Goal: Task Accomplishment & Management: Complete application form

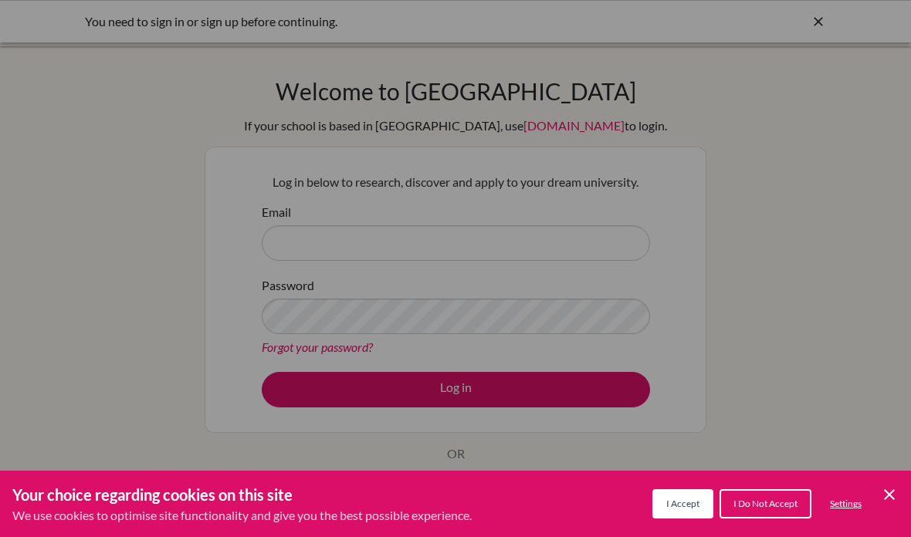
click at [695, 510] on button "I Accept" at bounding box center [682, 504] width 61 height 29
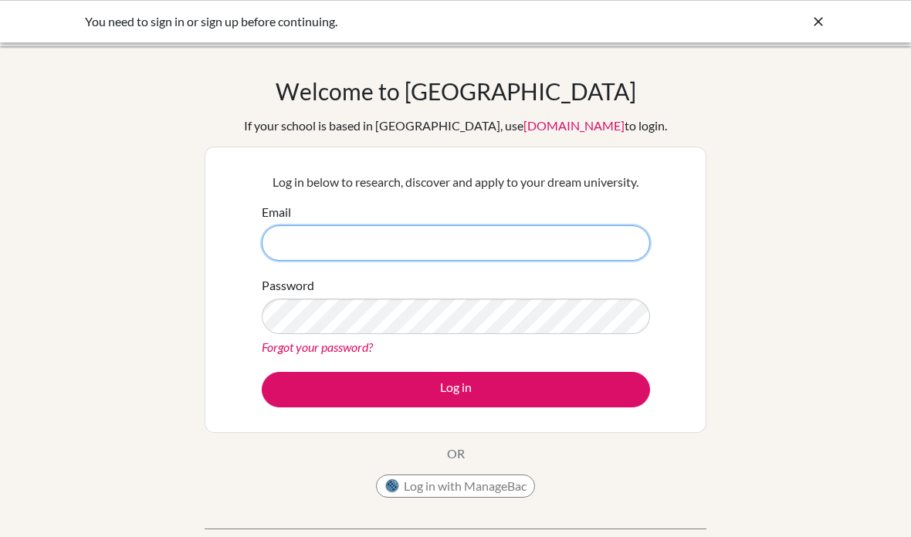
click at [600, 256] on input "Email" at bounding box center [456, 243] width 388 height 36
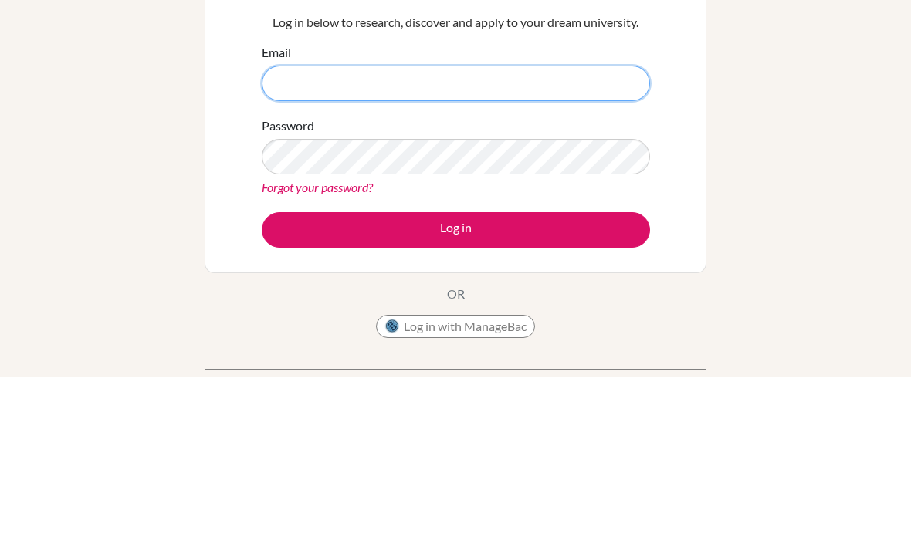
scroll to position [160, 0]
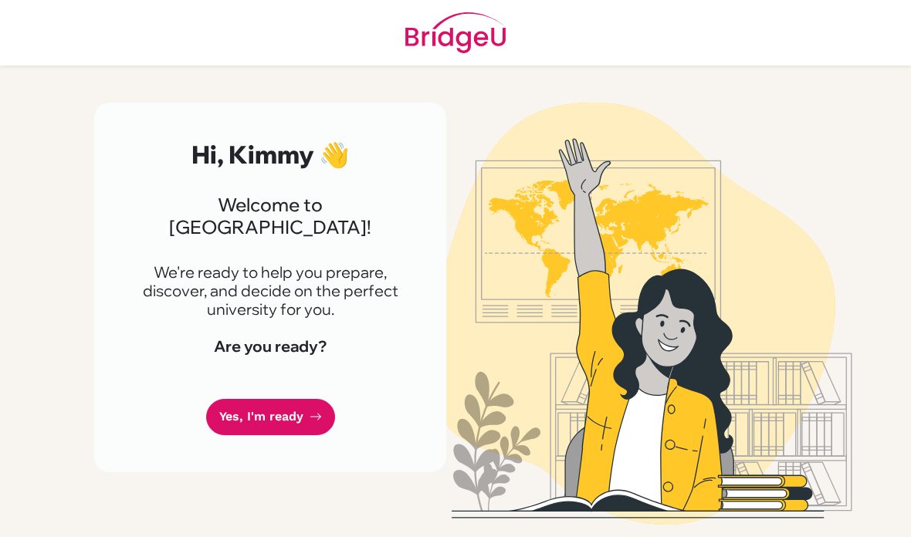
click at [240, 399] on link "Yes, I'm ready" at bounding box center [270, 417] width 129 height 36
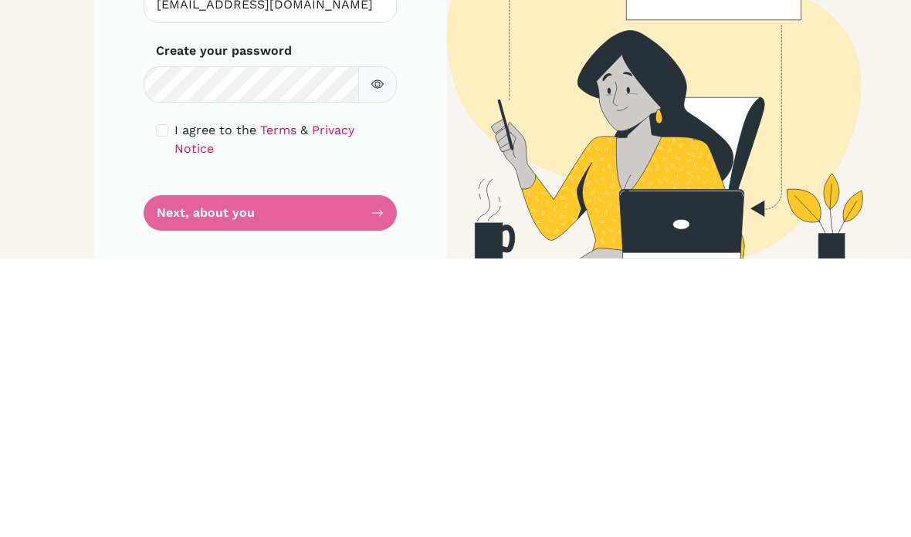
scroll to position [62, 0]
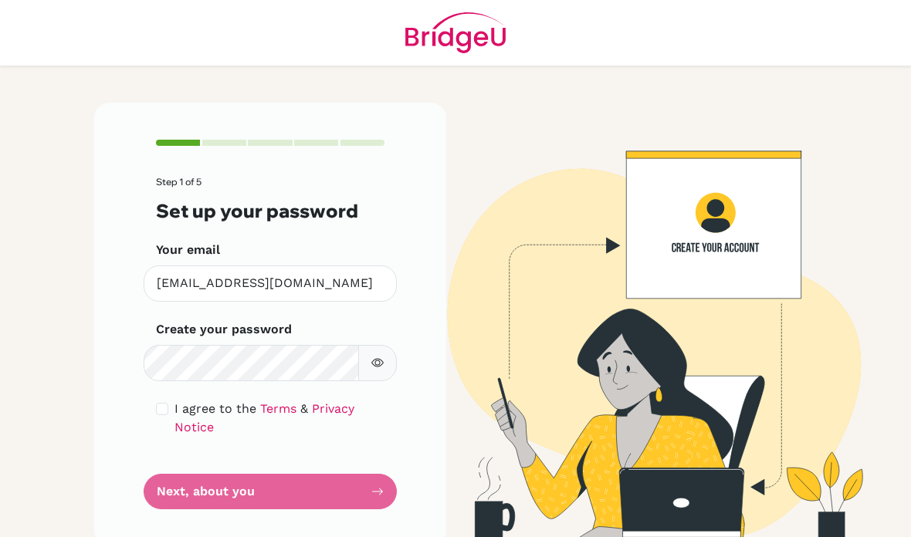
click at [153, 356] on div "Step 1 of 5 Set up your password Your email [EMAIL_ADDRESS][DOMAIN_NAME] Invali…" at bounding box center [270, 325] width 352 height 444
click at [167, 400] on div "I agree to the Terms & Privacy Notice" at bounding box center [270, 418] width 229 height 37
click at [154, 357] on div "Step 1 of 5 Set up your password Your email kchien27_student@ivycollegiate.org …" at bounding box center [270, 325] width 352 height 444
click at [168, 330] on form "Step 1 of 5 Set up your password Your email kchien27_student@ivycollegiate.org …" at bounding box center [270, 343] width 229 height 333
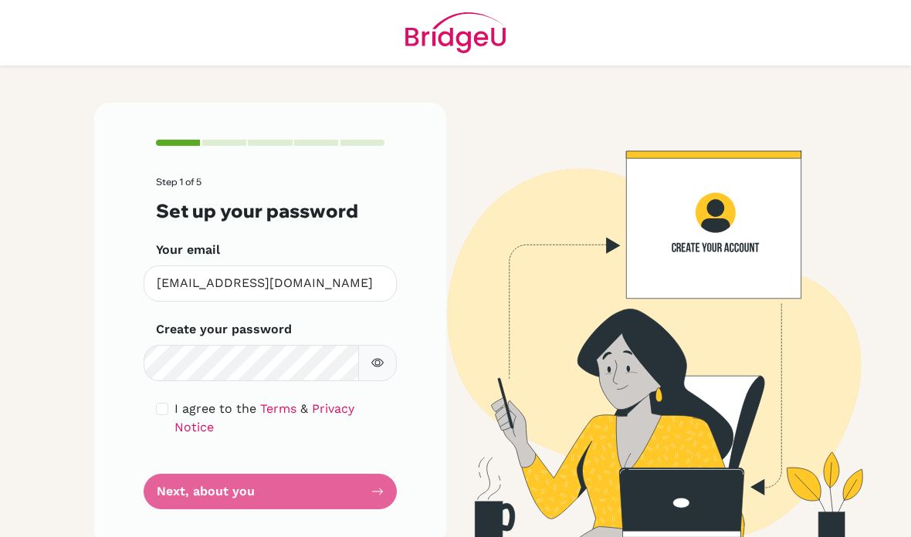
click at [167, 403] on input "checkbox" at bounding box center [162, 409] width 12 height 12
checkbox input "true"
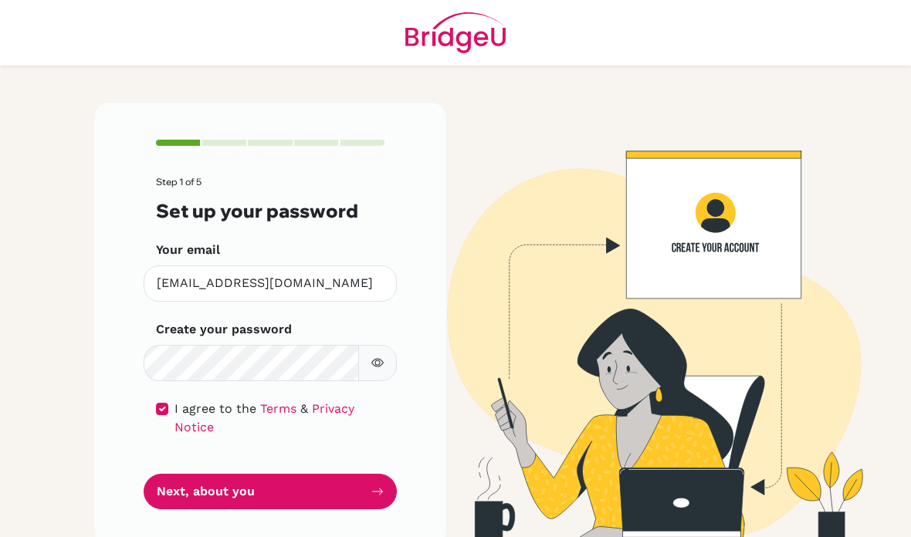
click at [182, 474] on button "Next, about you" at bounding box center [270, 492] width 253 height 36
